Goal: Check status: Check status

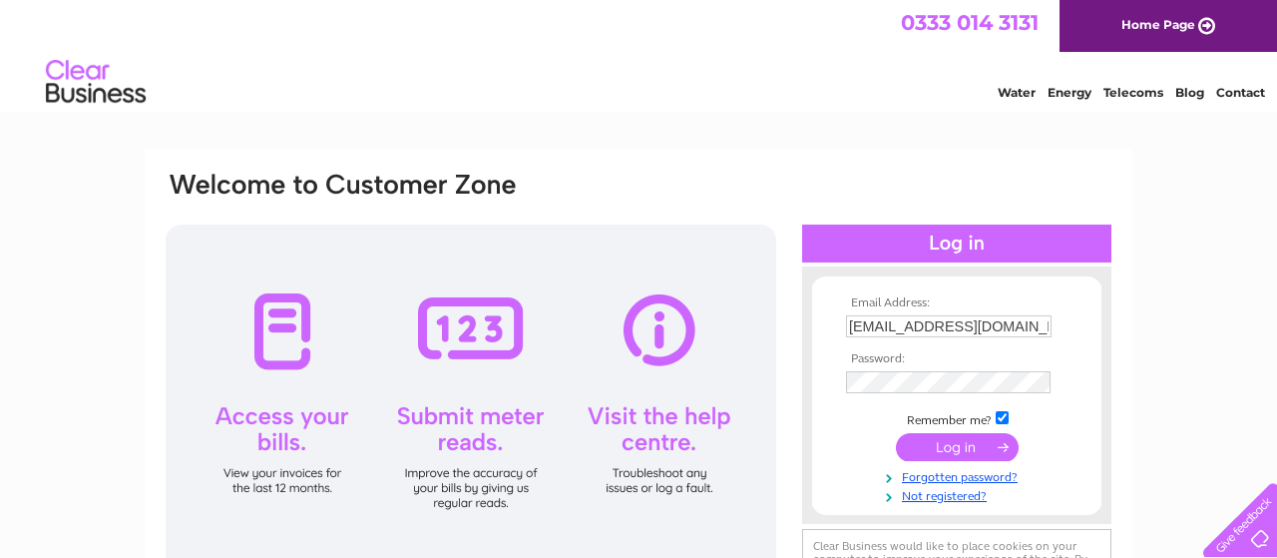
click at [962, 445] on input "submit" at bounding box center [957, 447] width 123 height 28
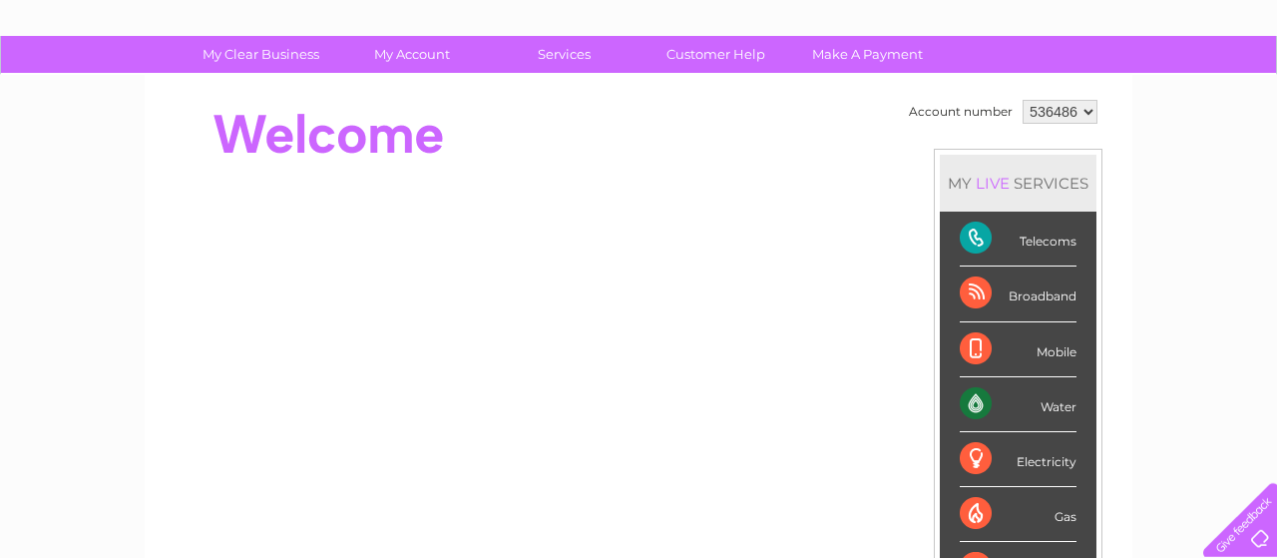
scroll to position [112, 0]
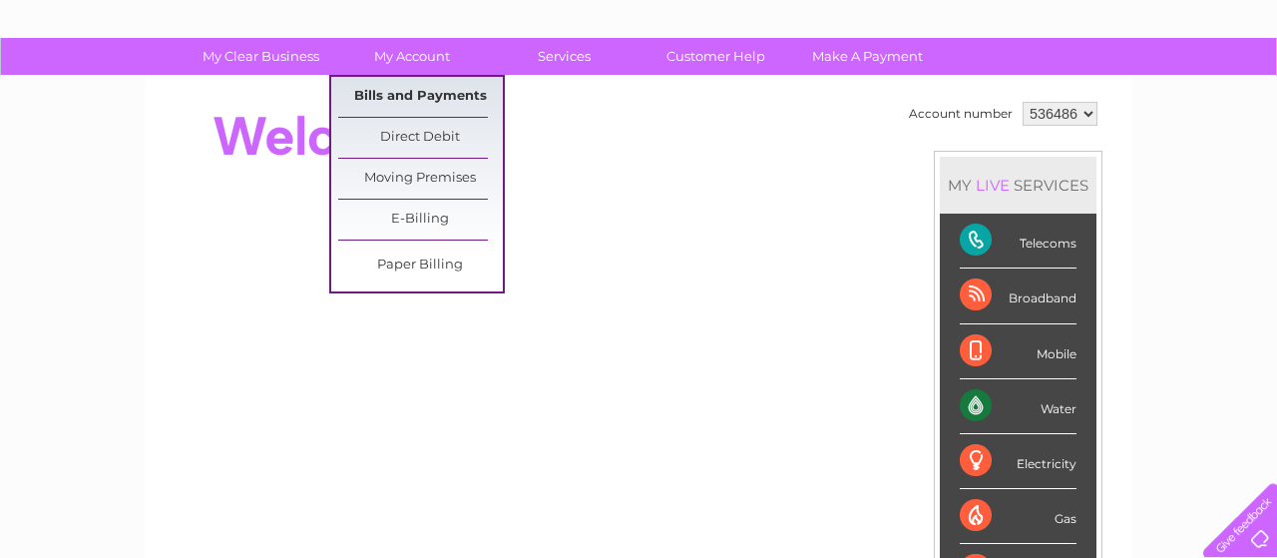
click at [428, 91] on link "Bills and Payments" at bounding box center [420, 97] width 165 height 40
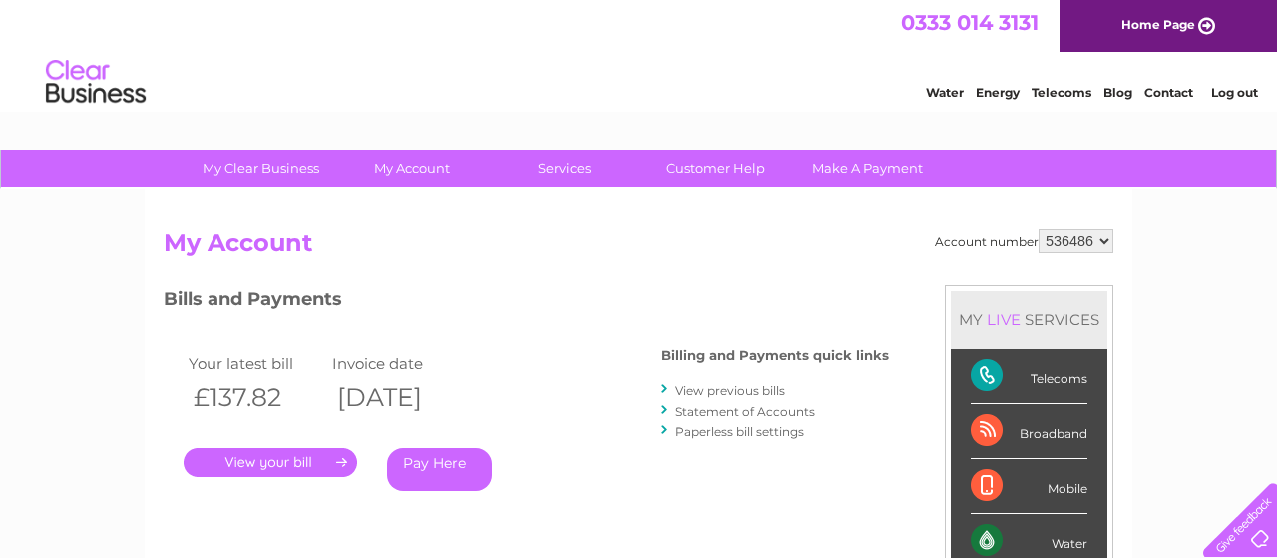
click at [268, 459] on link "." at bounding box center [271, 462] width 174 height 29
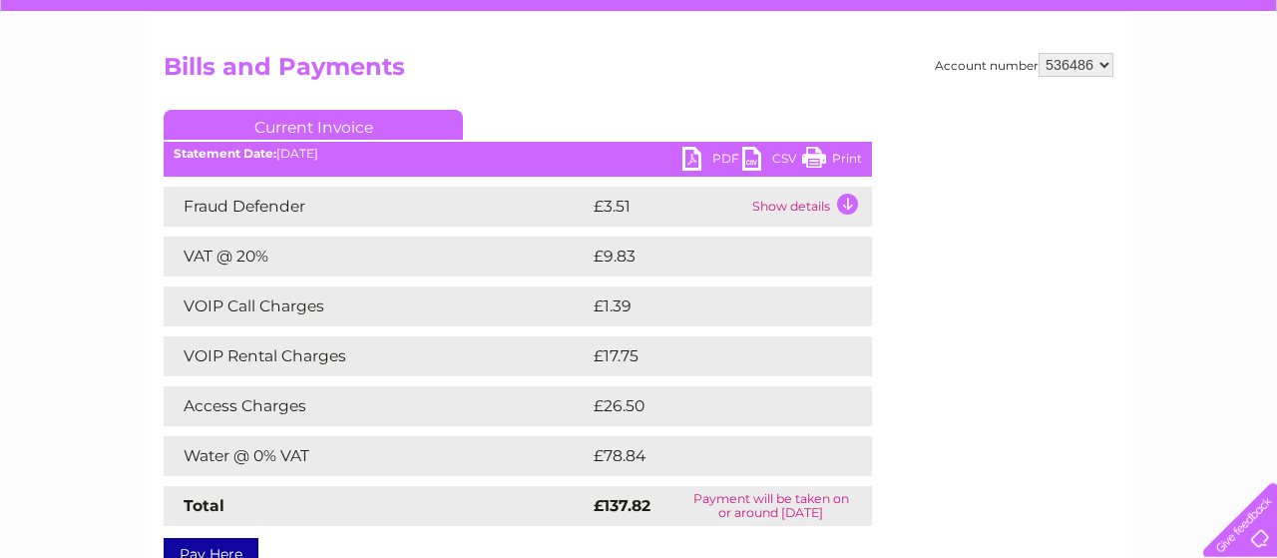
scroll to position [174, 0]
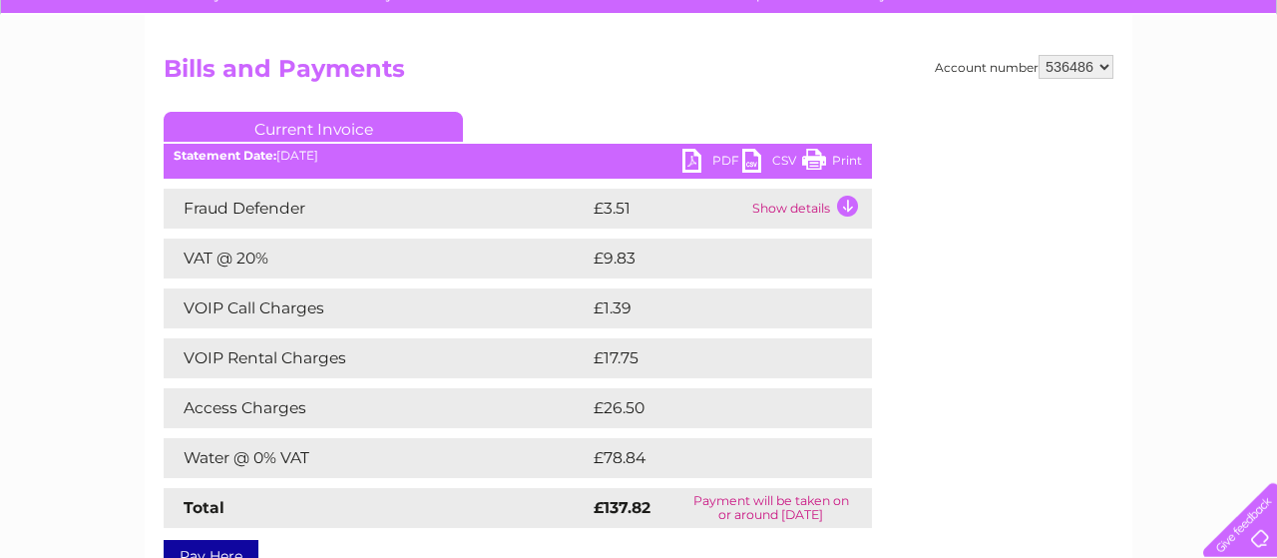
click at [687, 157] on link "PDF" at bounding box center [713, 163] width 60 height 29
